Goal: Transaction & Acquisition: Obtain resource

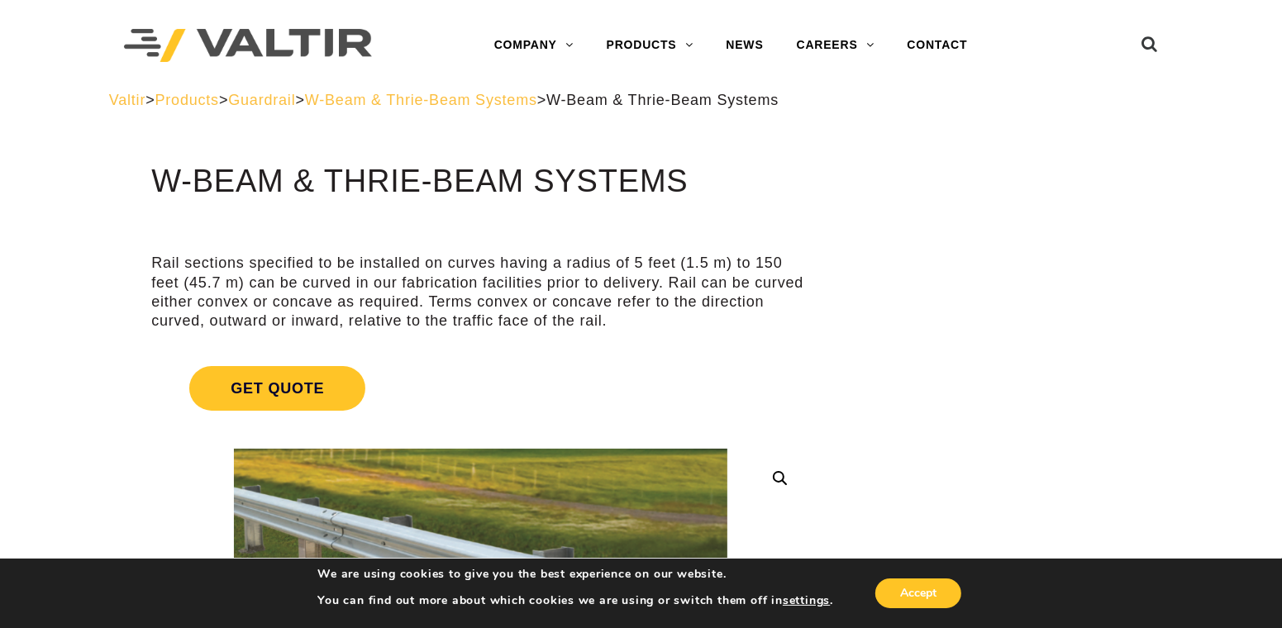
click at [537, 102] on span "W-Beam & Thrie-Beam Systems" at bounding box center [421, 100] width 232 height 17
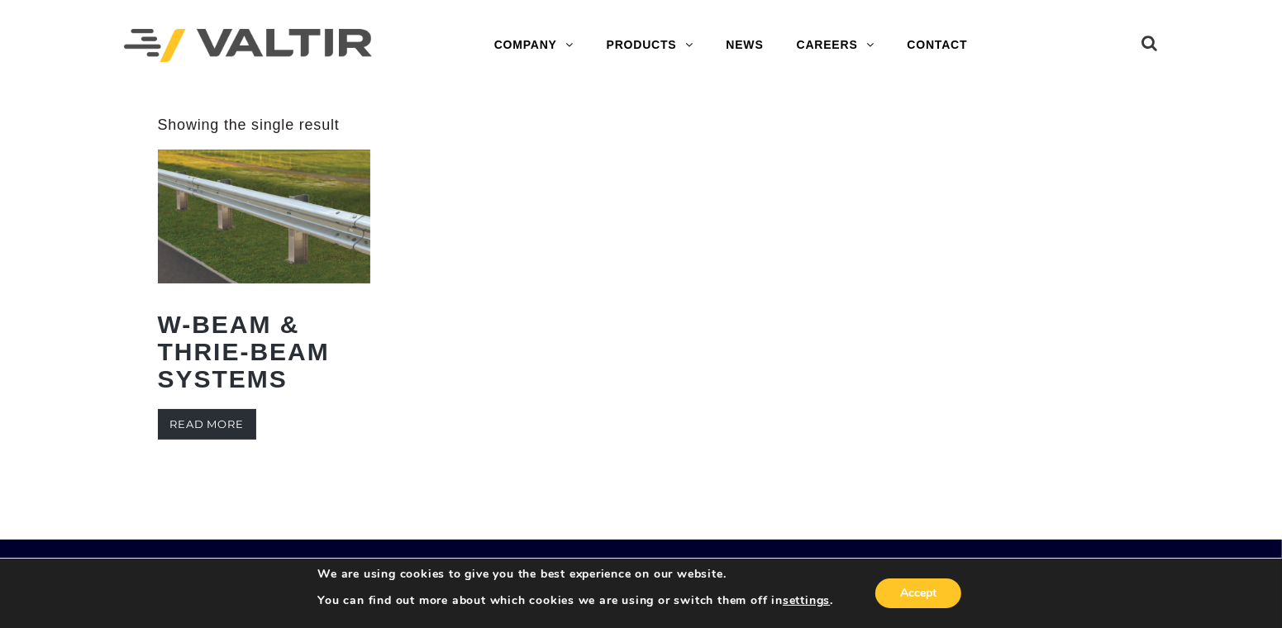
click at [219, 428] on link "Read more" at bounding box center [207, 424] width 98 height 31
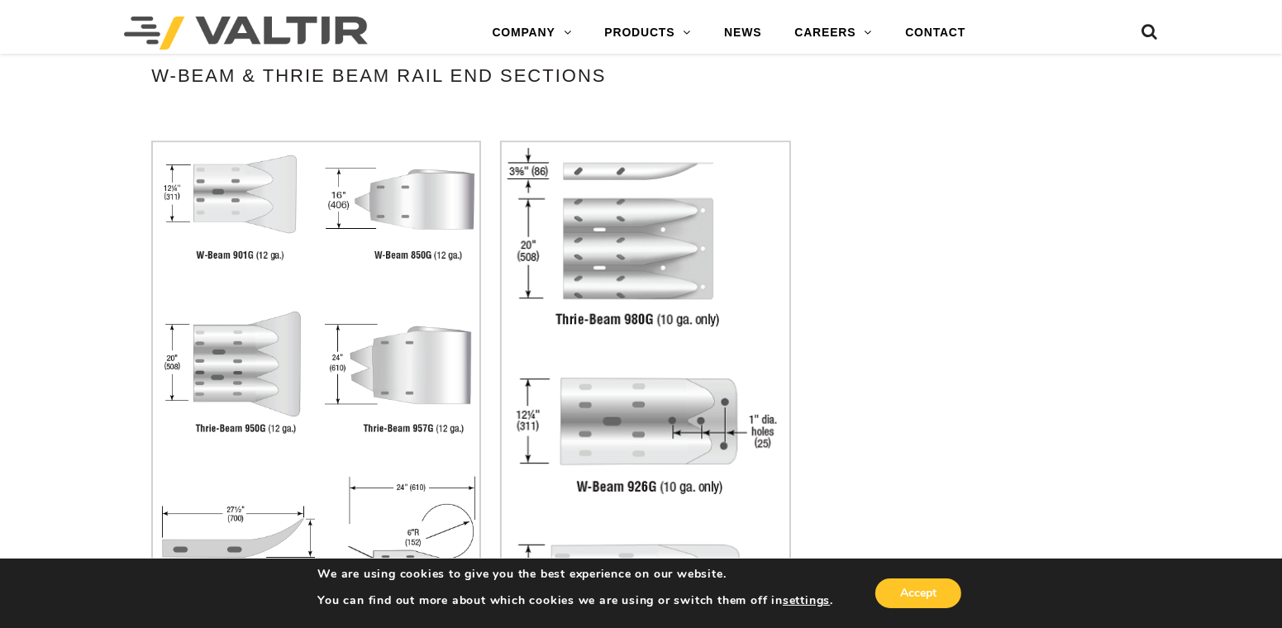
scroll to position [3719, 0]
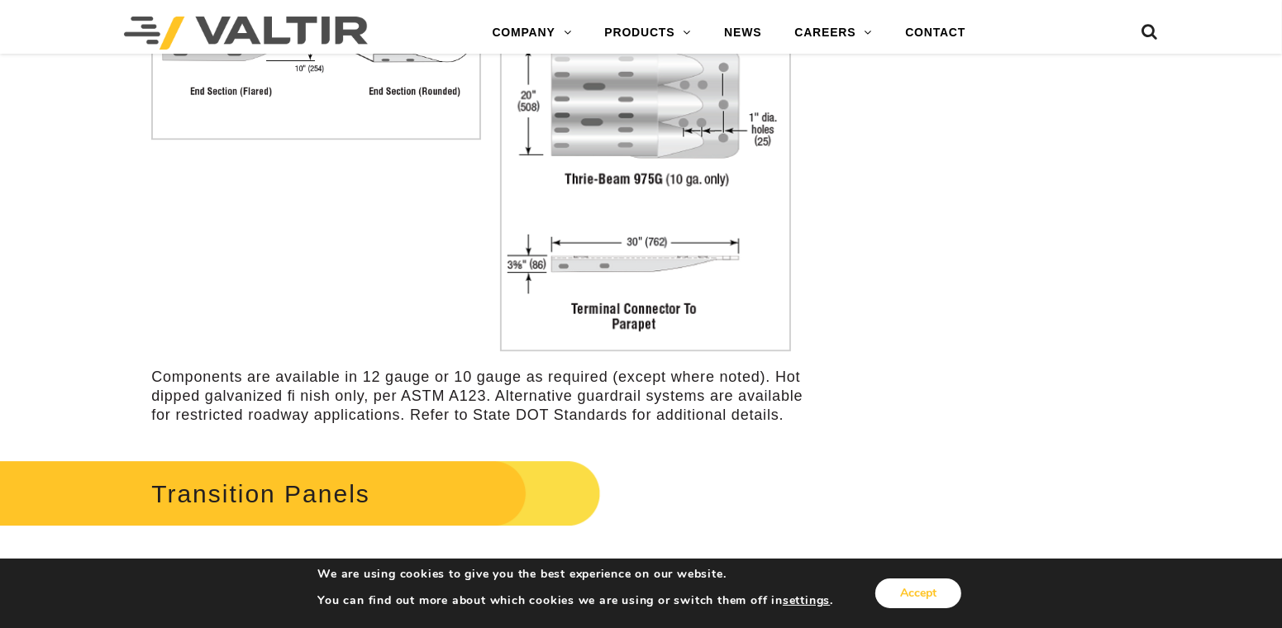
click at [927, 594] on button "Accept" at bounding box center [918, 594] width 86 height 30
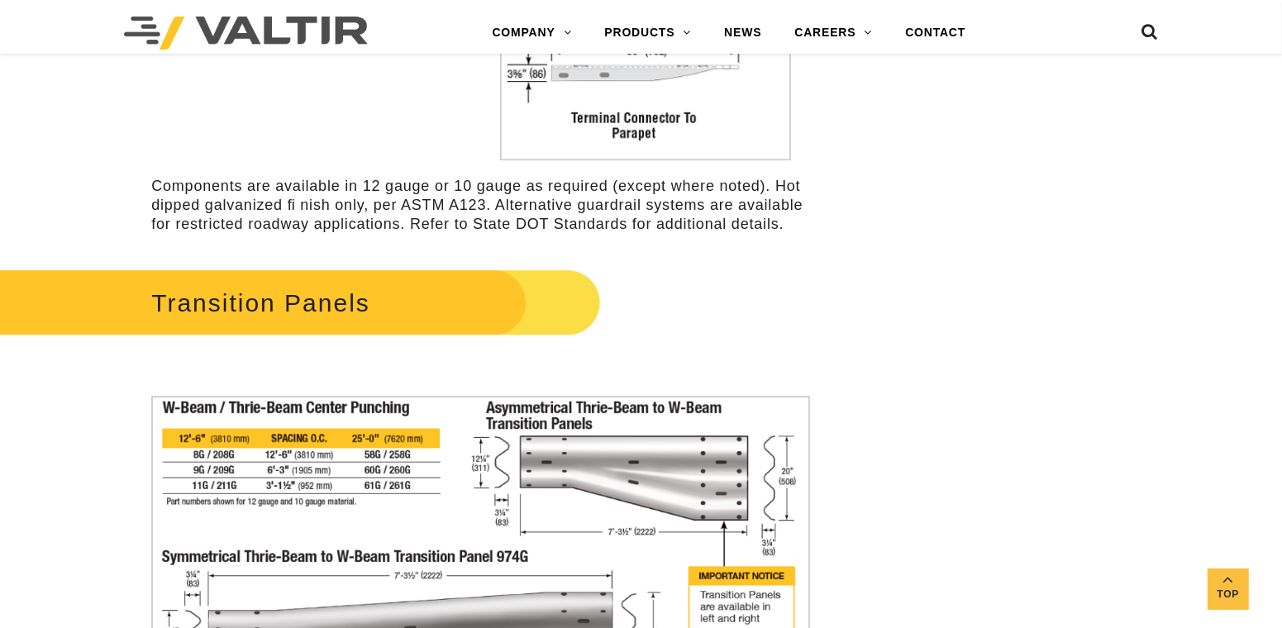
scroll to position [4132, 0]
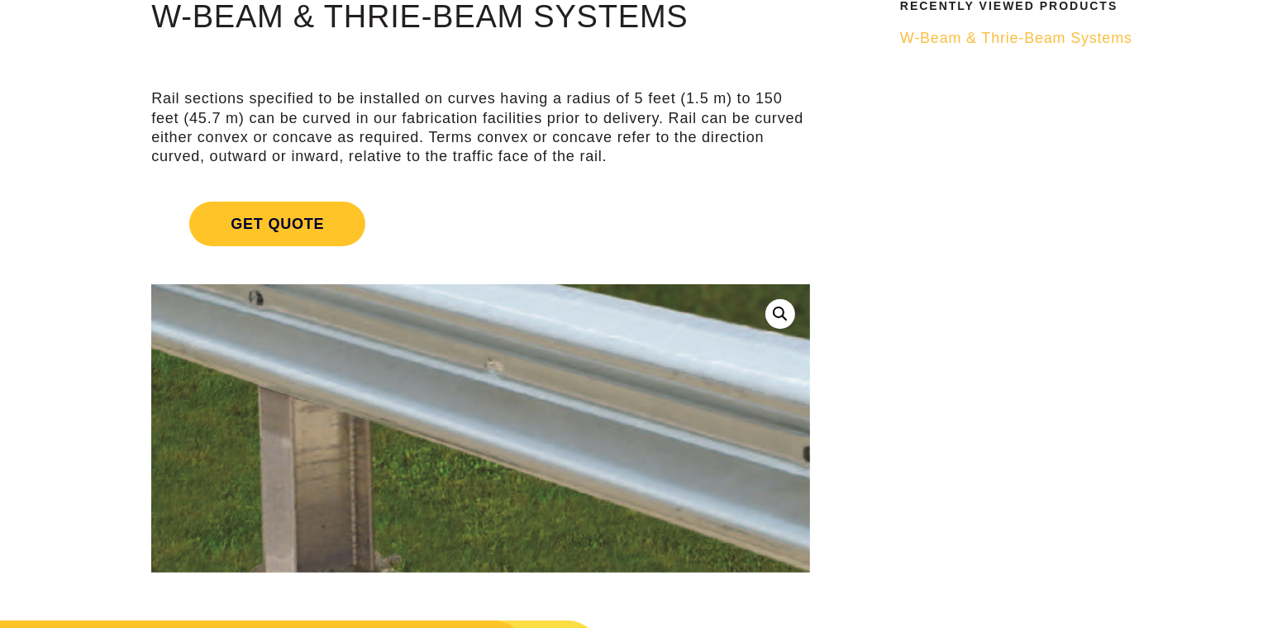
scroll to position [164, 0]
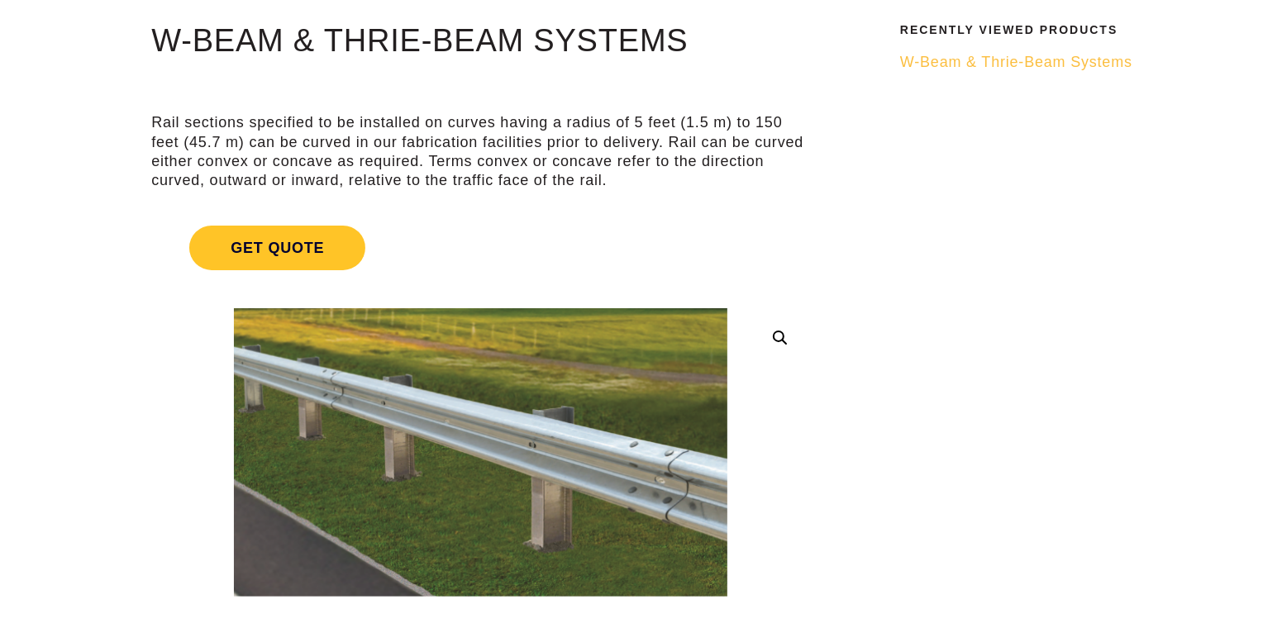
scroll to position [0, 0]
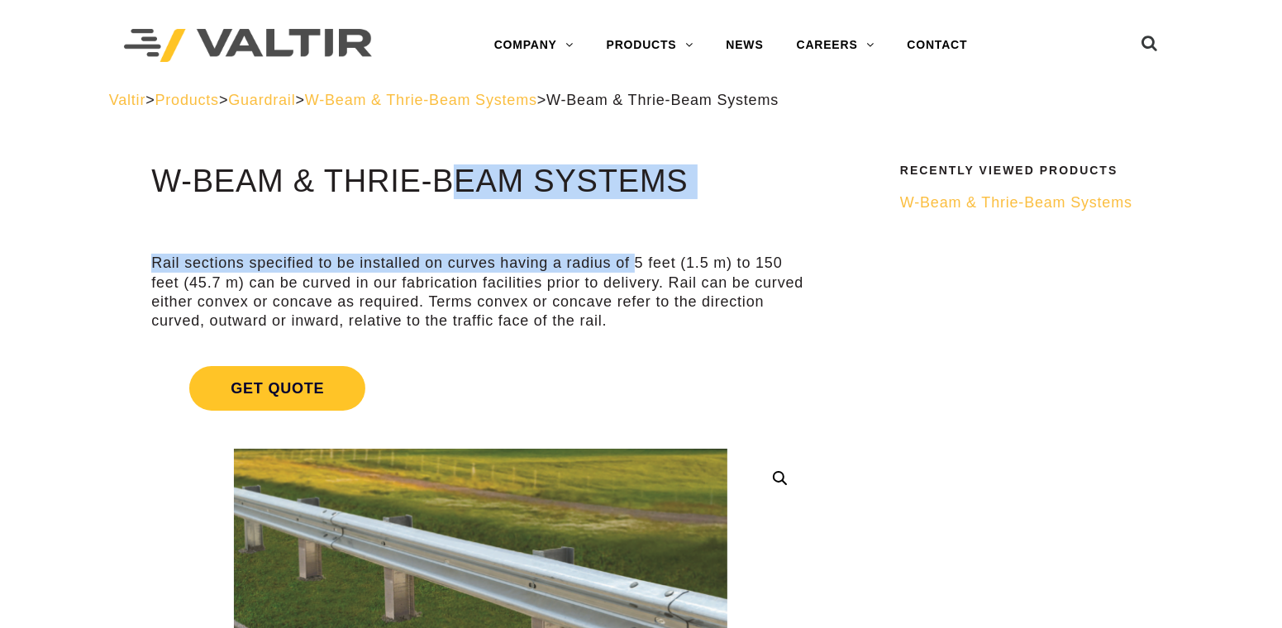
drag, startPoint x: 366, startPoint y: 173, endPoint x: 635, endPoint y: 206, distance: 270.6
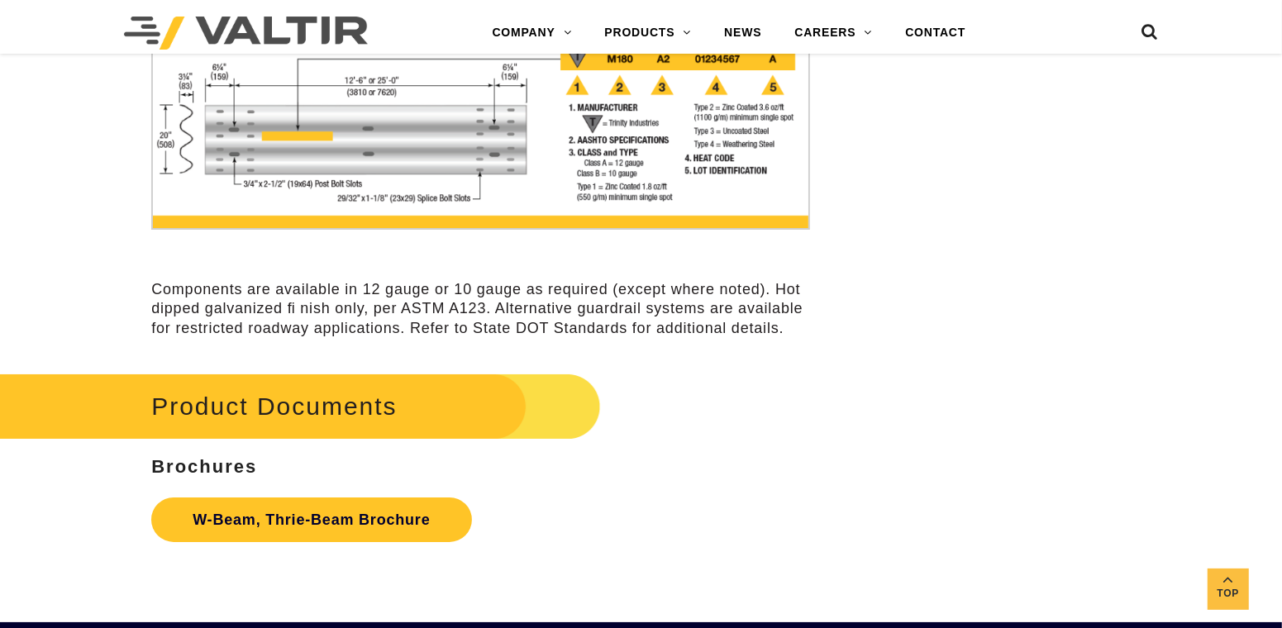
scroll to position [4958, 0]
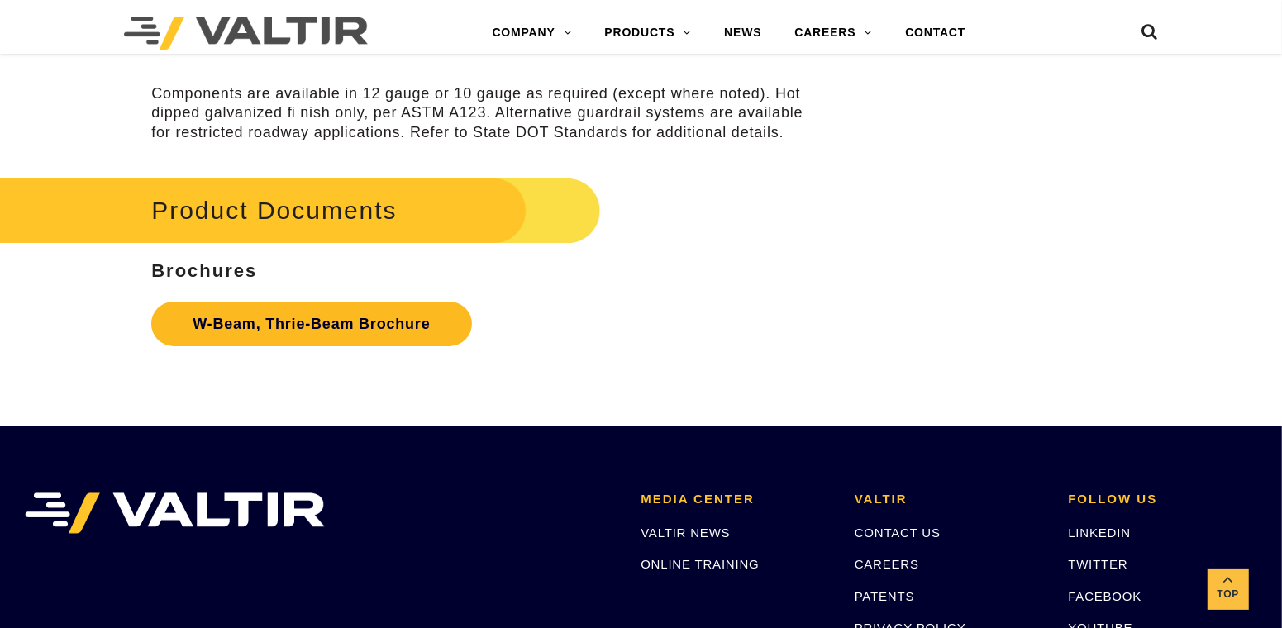
click at [327, 327] on link "W-Beam, Thrie-Beam Brochure" at bounding box center [311, 324] width 320 height 45
